Goal: Register for event/course

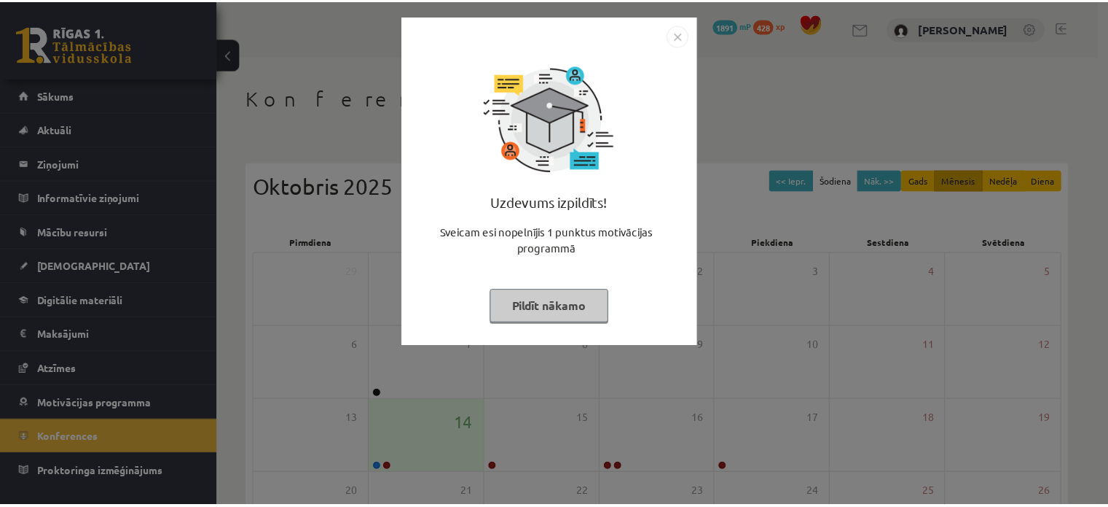
scroll to position [189, 0]
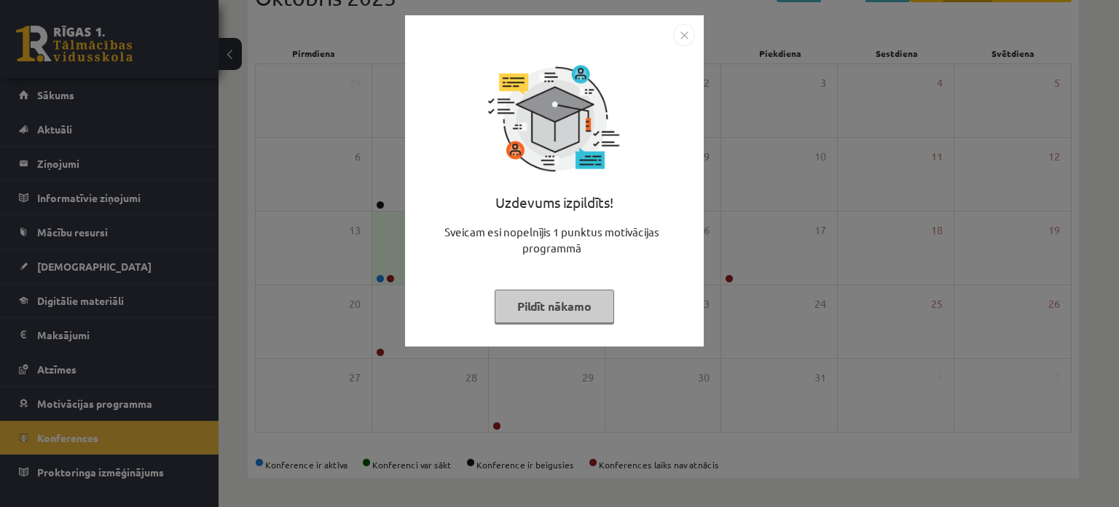
click at [541, 302] on button "Pildīt nākamo" at bounding box center [555, 306] width 120 height 34
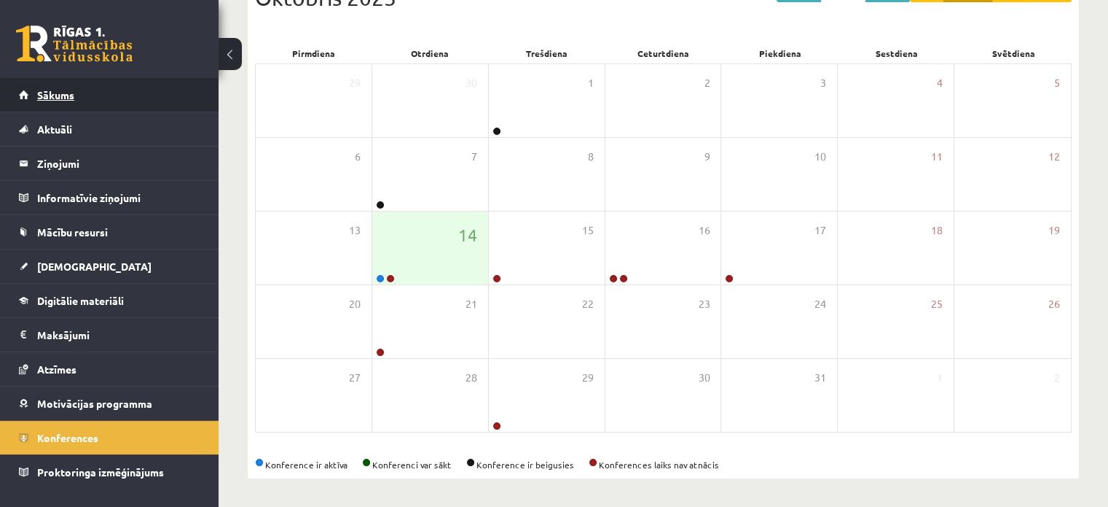
click at [96, 87] on link "Sākums" at bounding box center [109, 95] width 181 height 34
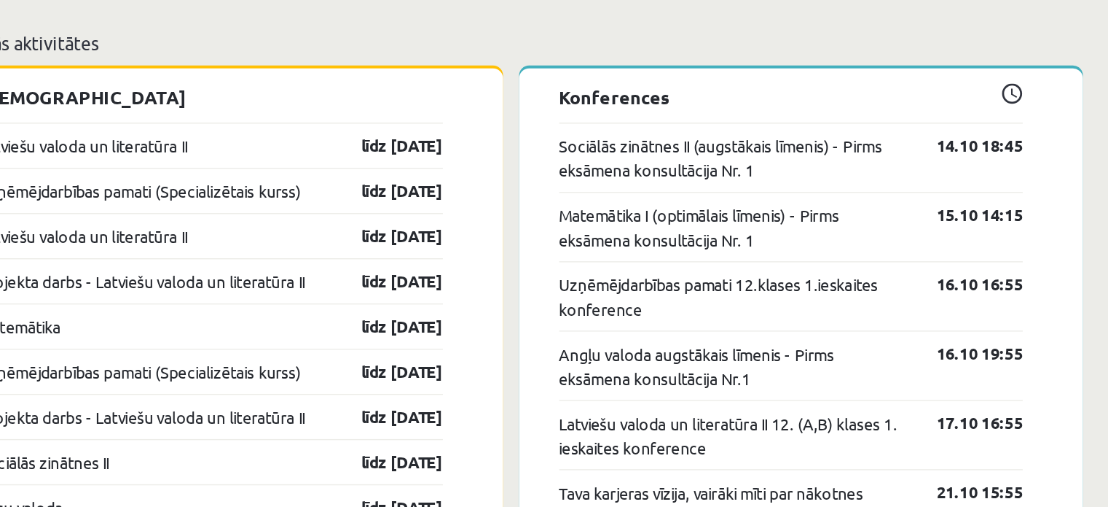
scroll to position [1175, 0]
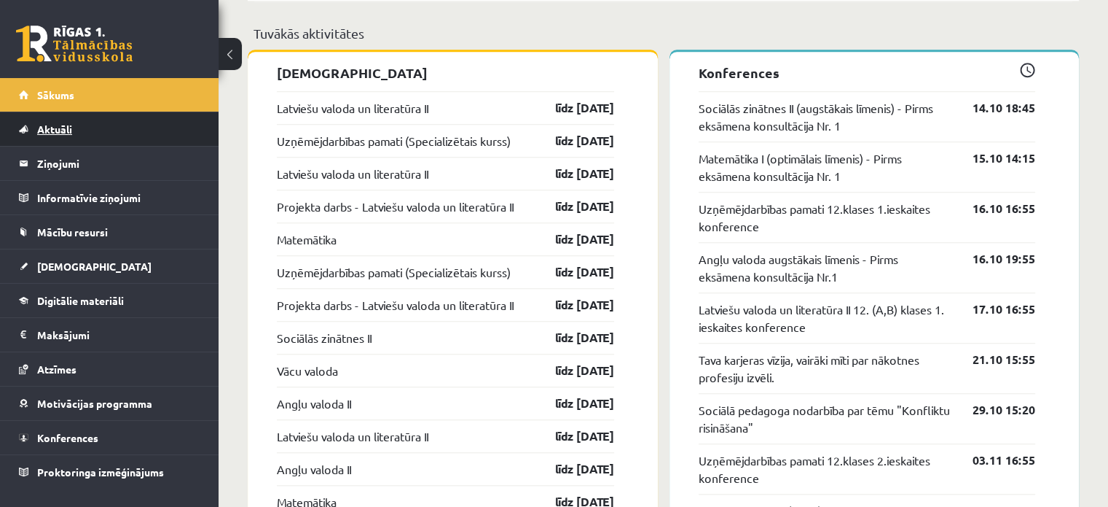
click at [58, 141] on link "Aktuāli" at bounding box center [109, 129] width 181 height 34
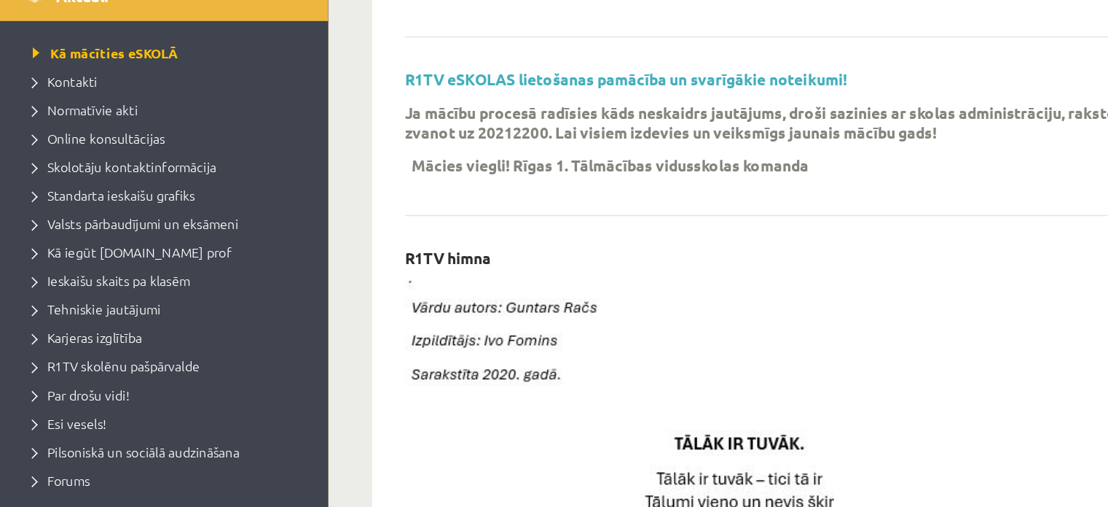
scroll to position [336, 0]
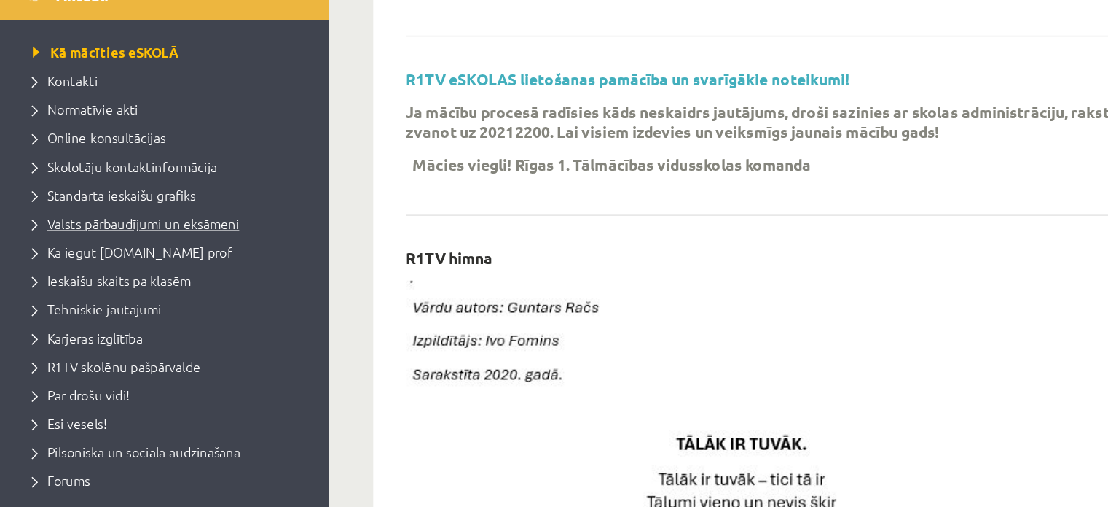
click at [72, 281] on span "Valsts pārbaudījumi un eksāmeni" at bounding box center [90, 281] width 137 height 12
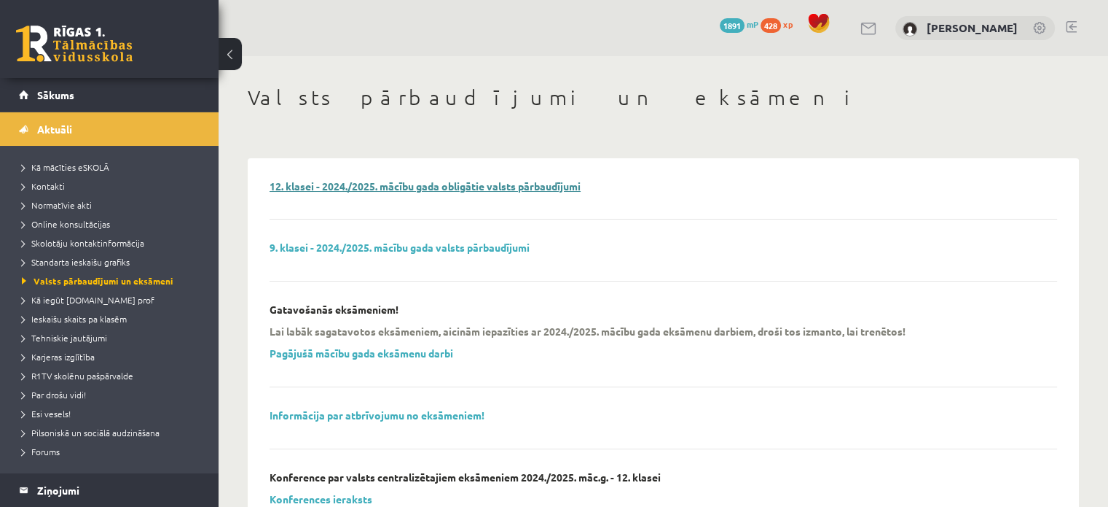
click at [414, 185] on link "12. klasei - 2024./2025. mācību gada obligātie valsts pārbaudījumi" at bounding box center [425, 185] width 311 height 13
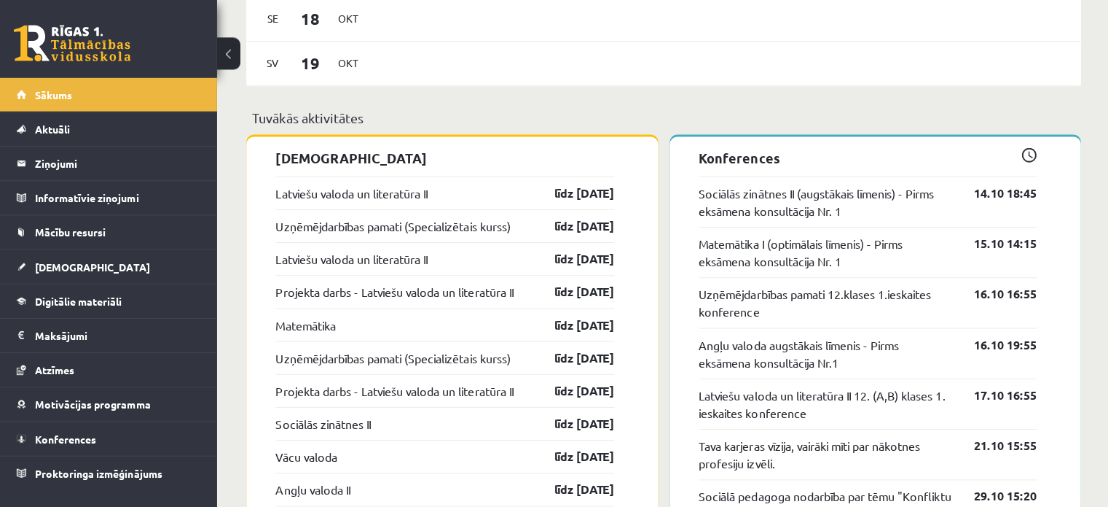
scroll to position [1090, 0]
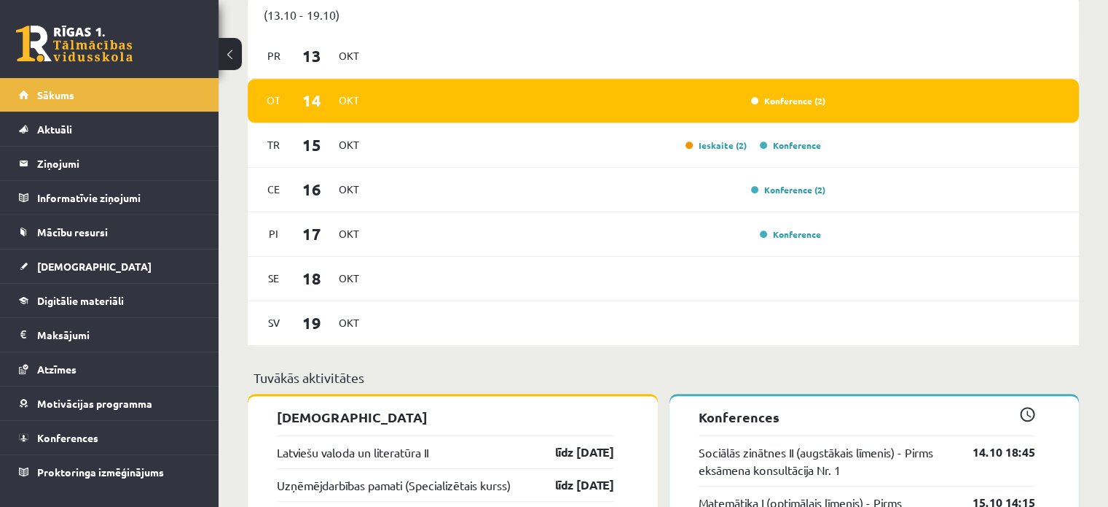
scroll to position [831, 0]
click at [743, 141] on link "Ieskaite (2)" at bounding box center [716, 145] width 61 height 12
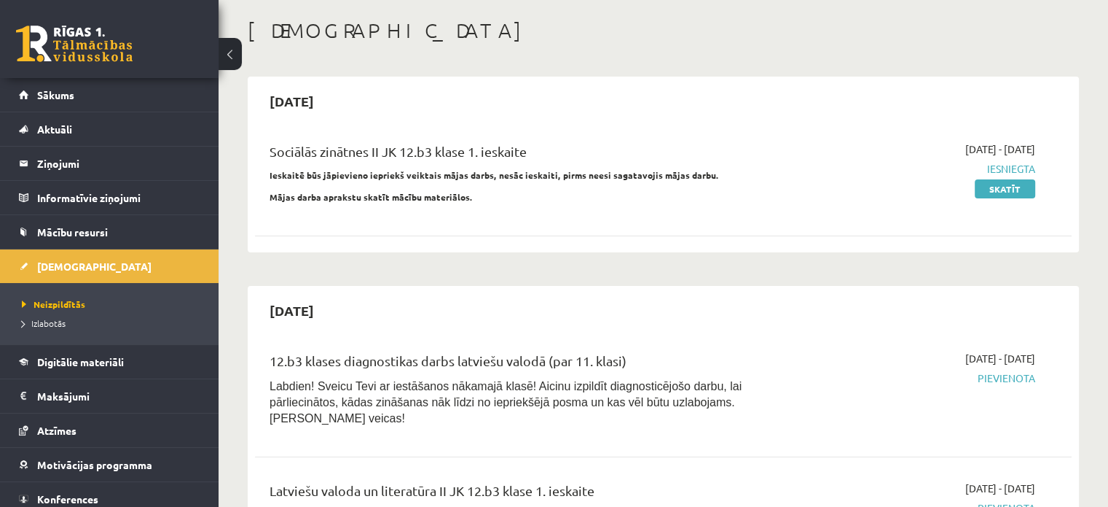
scroll to position [67, 0]
click at [117, 104] on link "Sākums" at bounding box center [109, 95] width 181 height 34
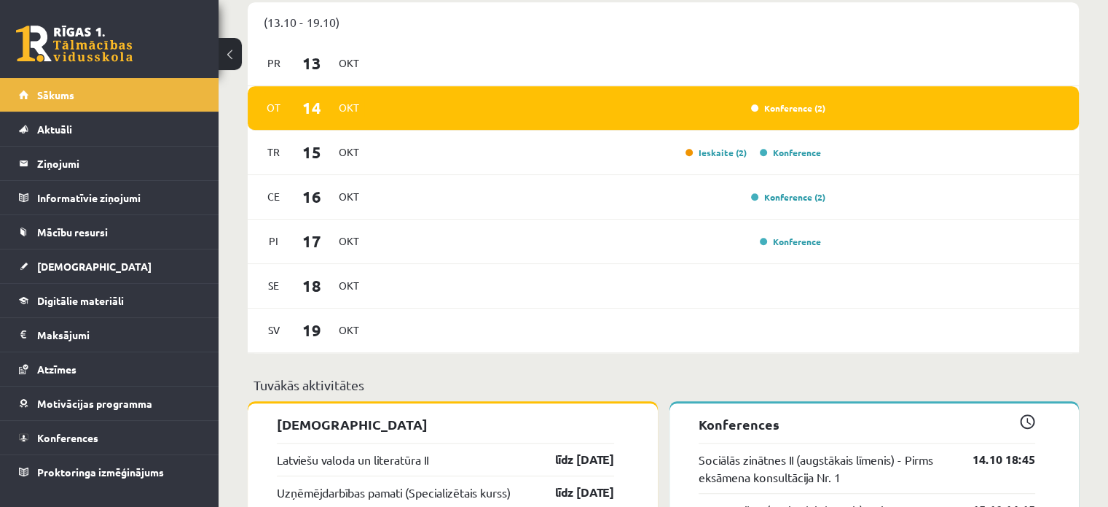
scroll to position [984, 0]
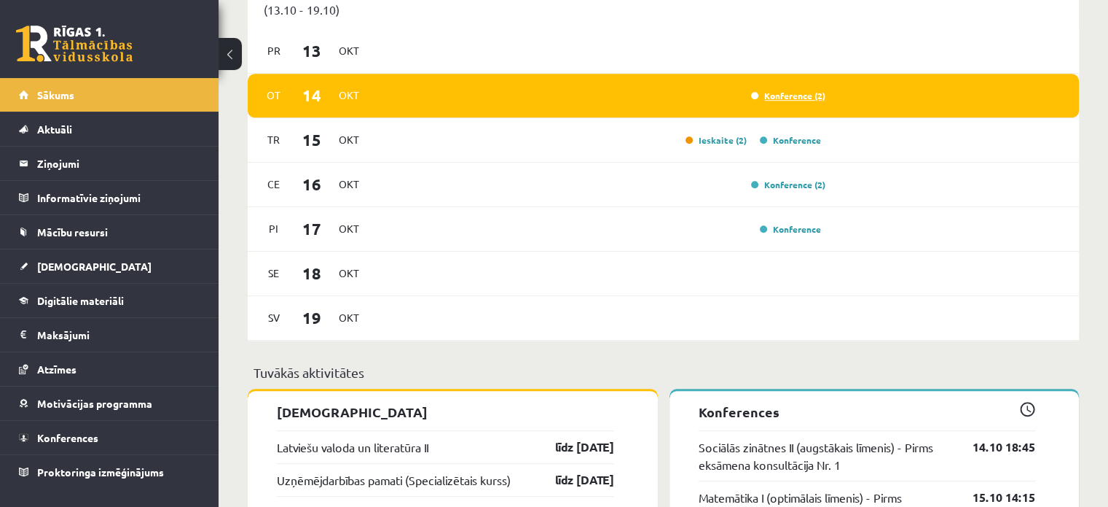
scroll to position [844, 0]
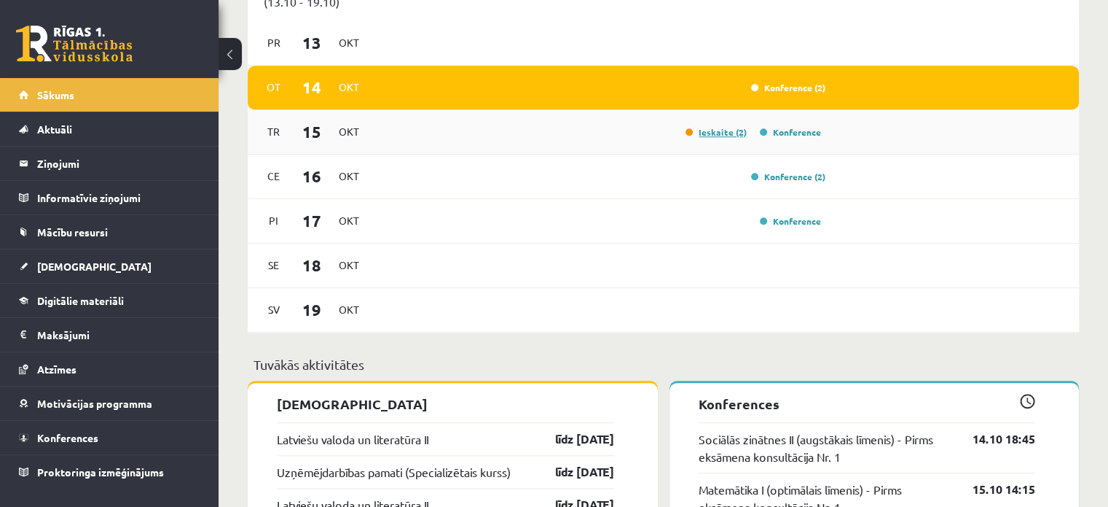
click at [723, 133] on link "Ieskaite (2)" at bounding box center [716, 132] width 61 height 12
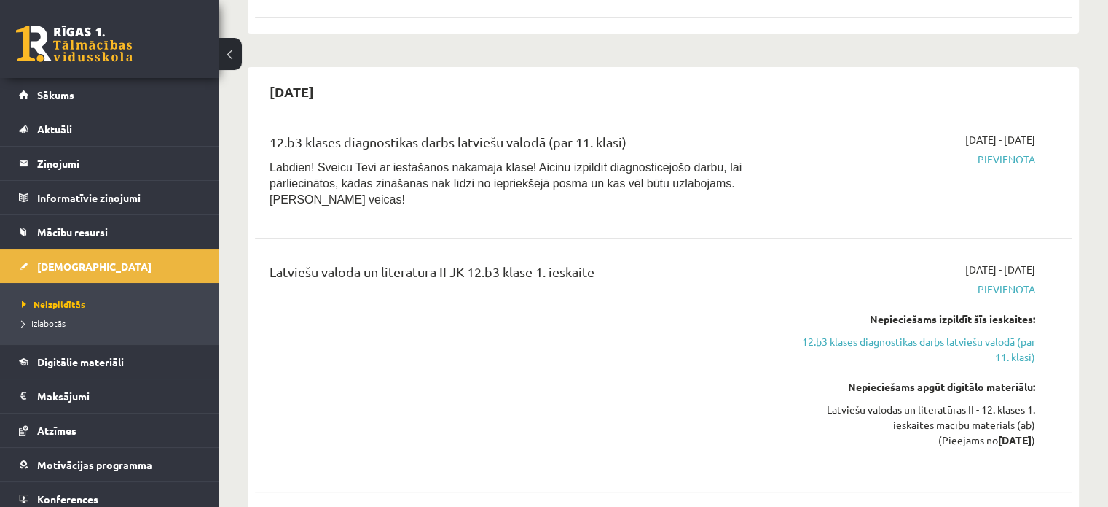
scroll to position [174, 0]
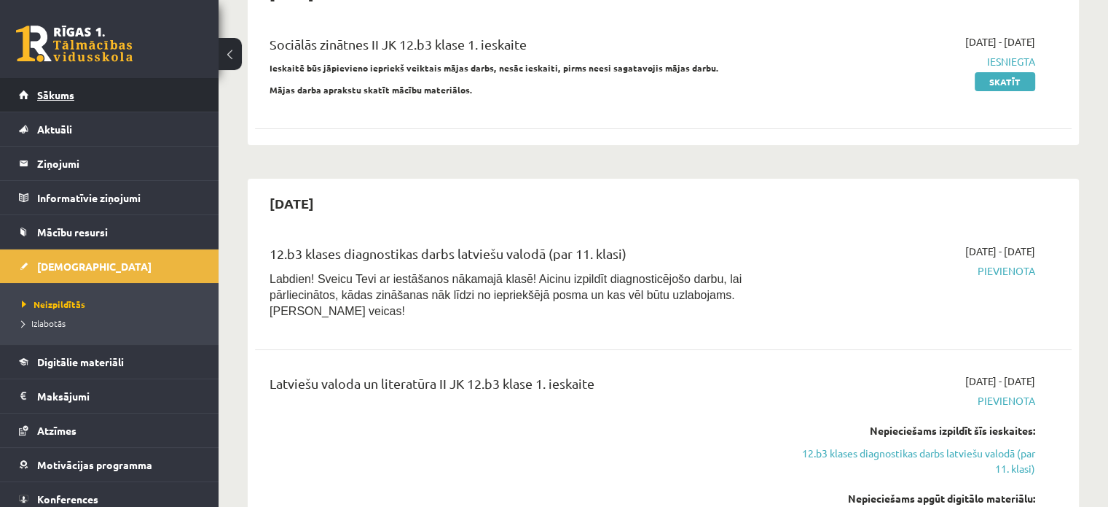
click at [134, 95] on link "Sākums" at bounding box center [109, 95] width 181 height 34
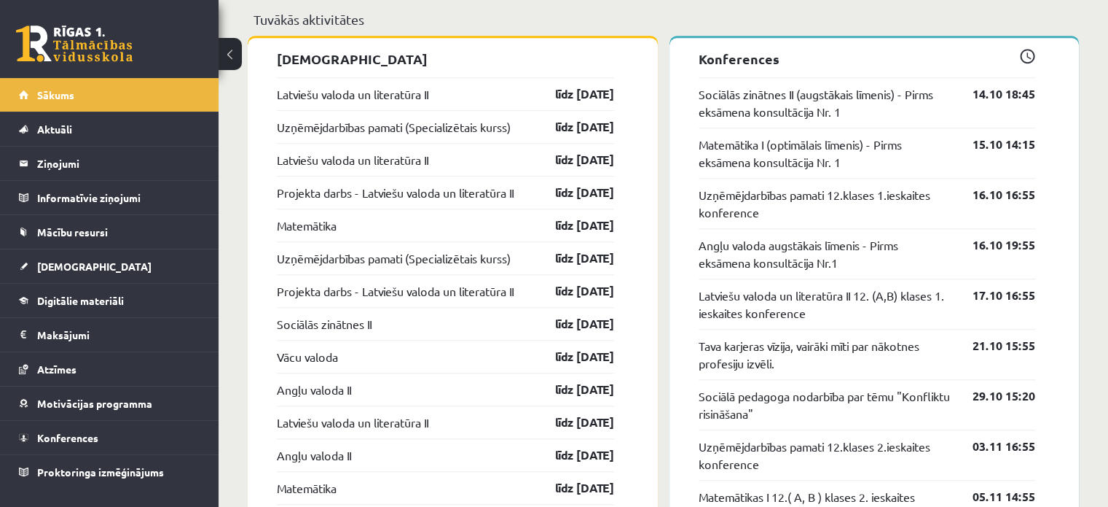
scroll to position [1188, 0]
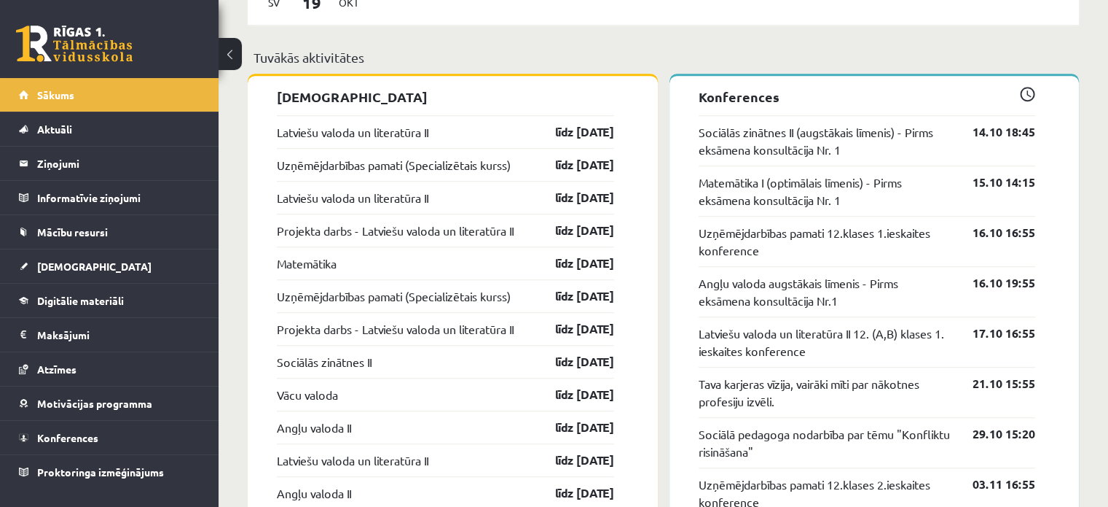
scroll to position [1151, 0]
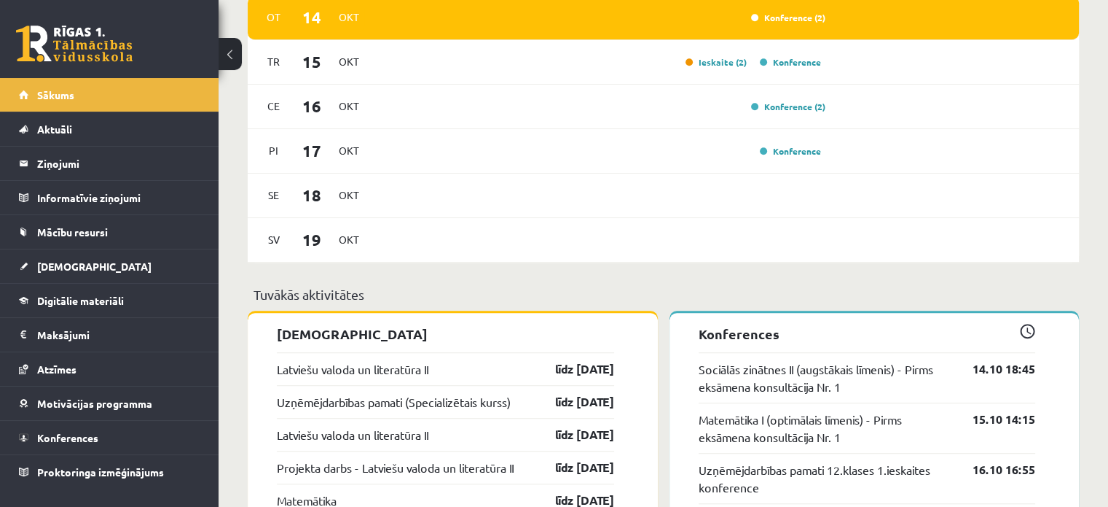
scroll to position [1008, 0]
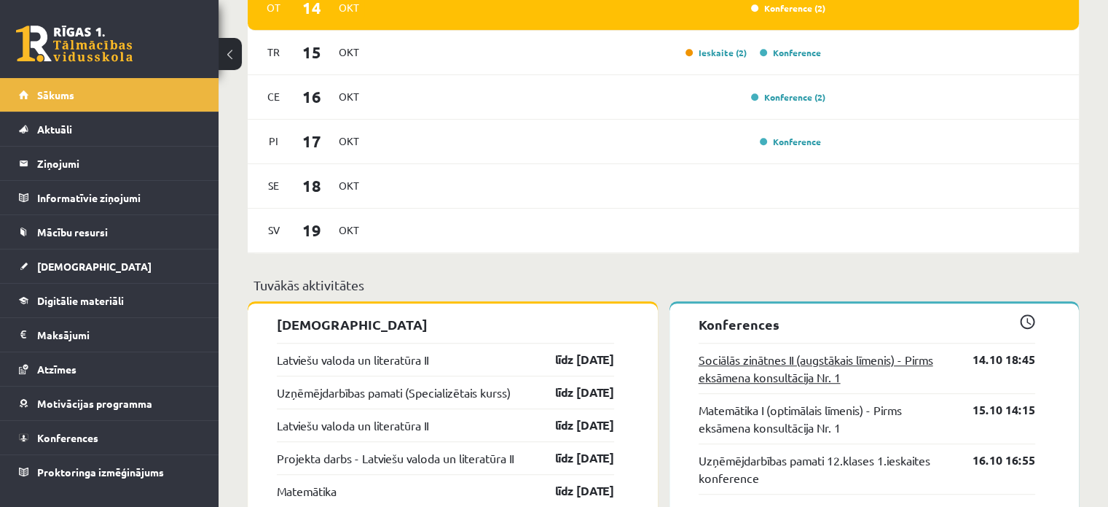
scroll to position [924, 0]
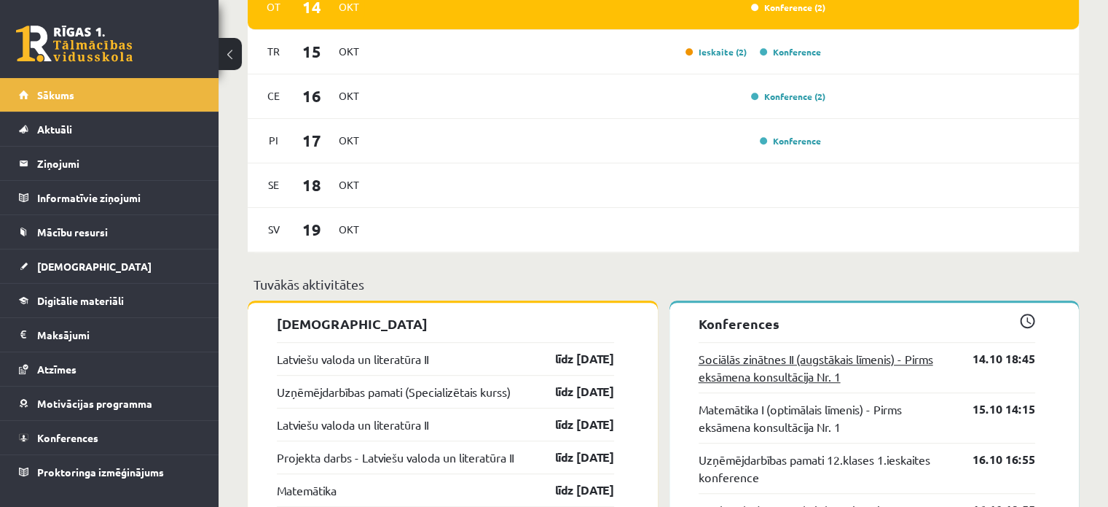
click at [769, 356] on link "Sociālās zinātnes II (augstākais līmenis) - Pirms eksāmena konsultācija Nr. 1" at bounding box center [825, 367] width 253 height 35
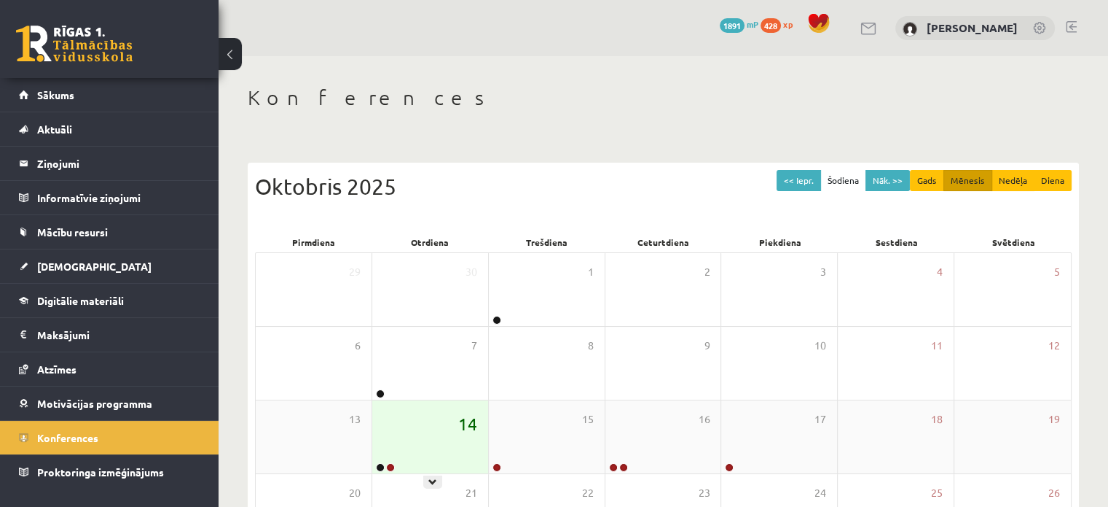
scroll to position [189, 0]
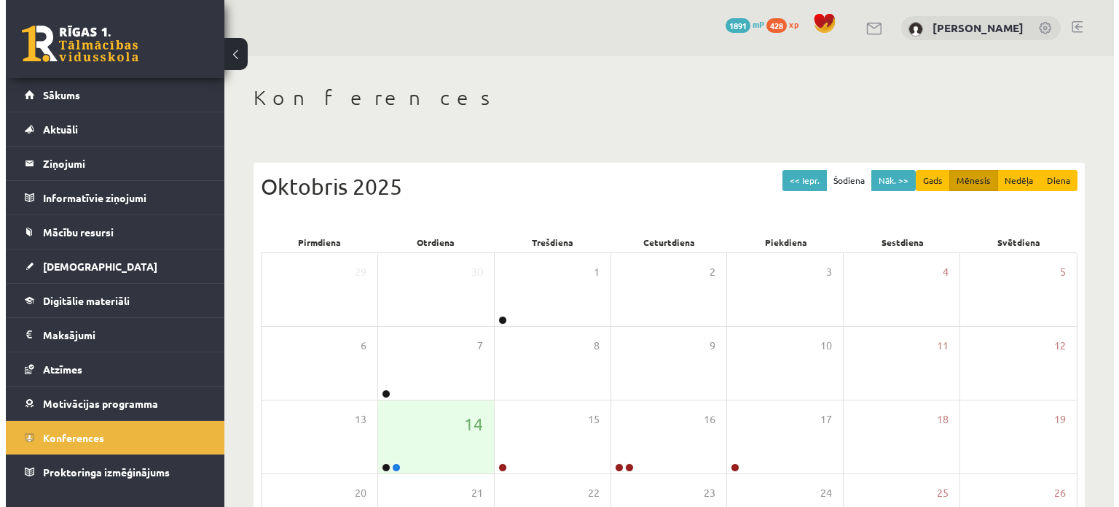
scroll to position [189, 0]
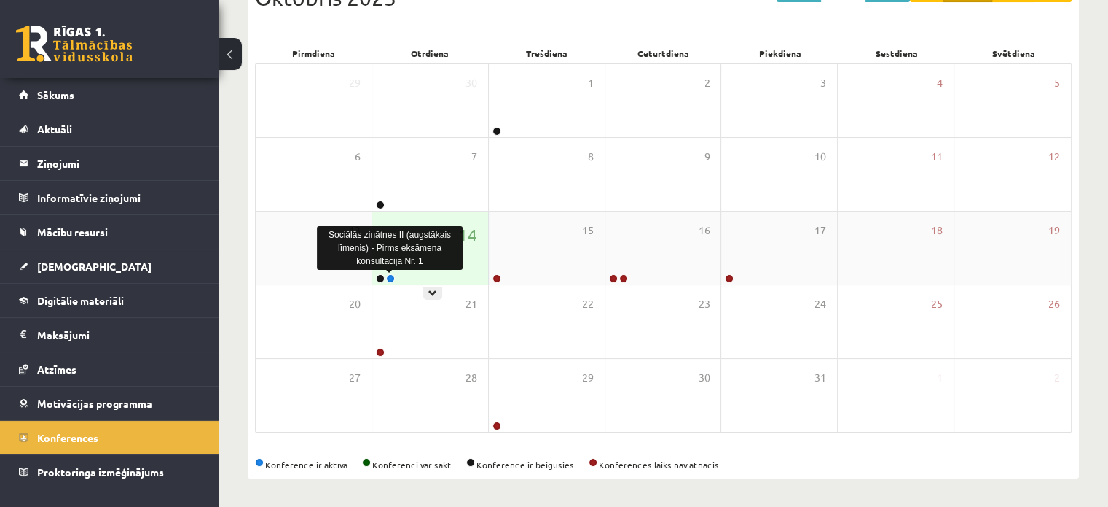
click at [393, 277] on link at bounding box center [390, 278] width 9 height 9
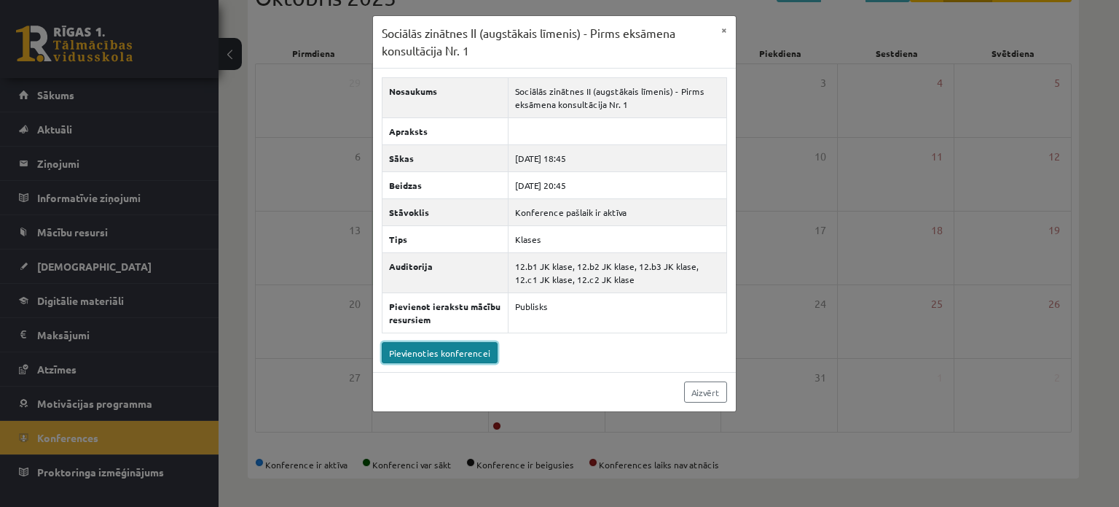
click at [448, 350] on link "Pievienoties konferencei" at bounding box center [440, 352] width 116 height 21
